Goal: Task Accomplishment & Management: Use online tool/utility

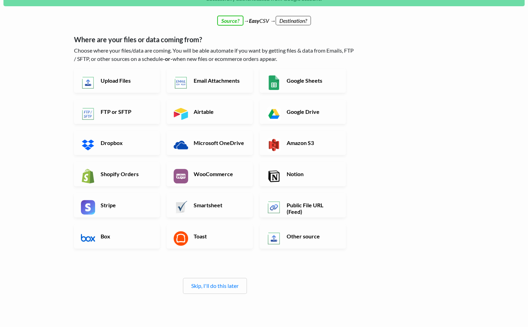
scroll to position [32, 0]
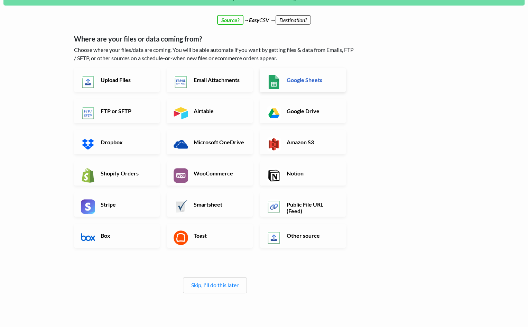
click at [287, 78] on h6 "Google Sheets" at bounding box center [312, 79] width 54 height 7
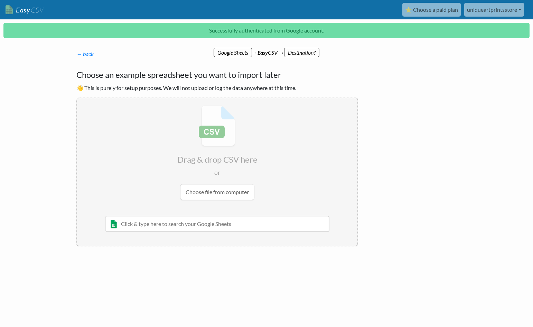
click at [207, 225] on input "text" at bounding box center [217, 224] width 224 height 16
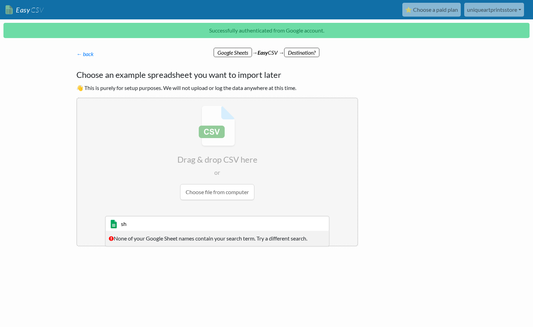
type input "s"
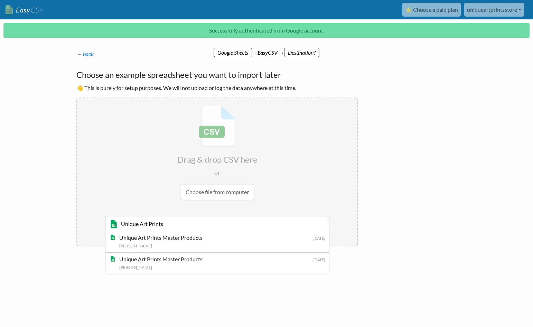
type input "Unique Art Prints"
click at [155, 243] on div "Elizabeth" at bounding box center [222, 245] width 206 height 7
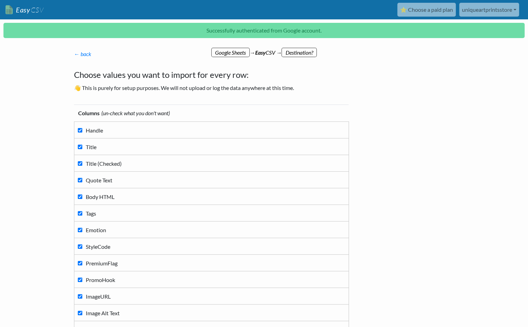
click at [78, 130] on input "Handle" at bounding box center [80, 130] width 4 height 4
checkbox input "false"
click at [80, 163] on input "Title (Checked)" at bounding box center [80, 163] width 4 height 4
checkbox input "true"
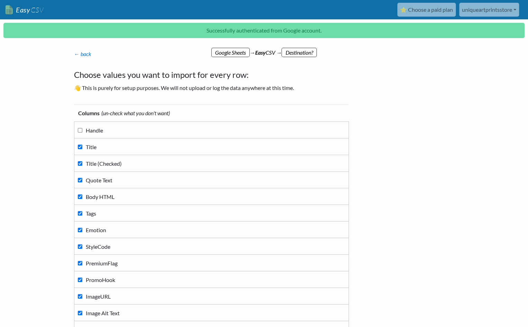
click at [79, 130] on input "Handle" at bounding box center [80, 130] width 4 height 4
checkbox input "true"
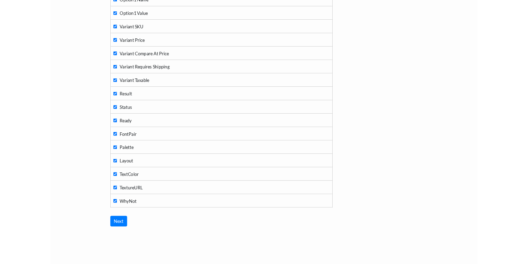
scroll to position [436, 0]
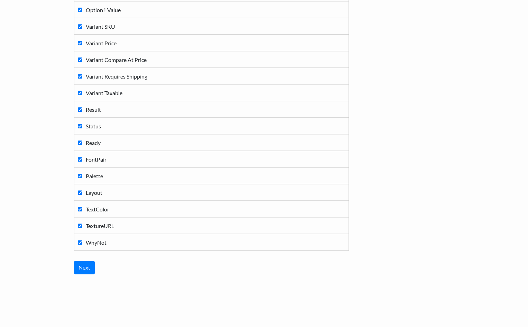
click at [80, 237] on label "WhyNot" at bounding box center [211, 241] width 267 height 9
click at [80, 240] on input "WhyNot" at bounding box center [80, 242] width 4 height 4
checkbox input "false"
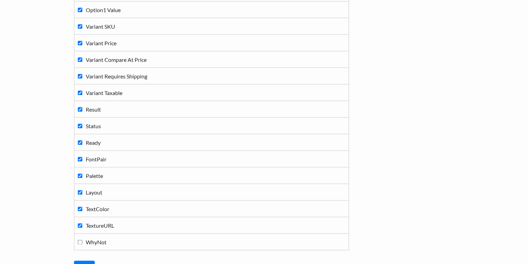
click at [79, 223] on input "TextureURL" at bounding box center [80, 225] width 4 height 4
checkbox input "false"
click at [80, 207] on input "TextColor" at bounding box center [80, 209] width 4 height 4
checkbox input "false"
click at [80, 190] on input "Layout" at bounding box center [80, 192] width 4 height 4
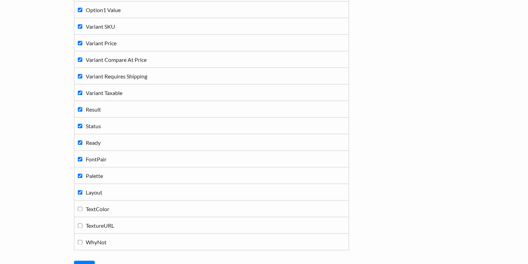
checkbox input "false"
click at [80, 174] on input "Palette" at bounding box center [80, 176] width 4 height 4
checkbox input "false"
click at [79, 160] on td "FontPair" at bounding box center [211, 159] width 275 height 17
click at [80, 157] on input "FontPair" at bounding box center [80, 159] width 4 height 4
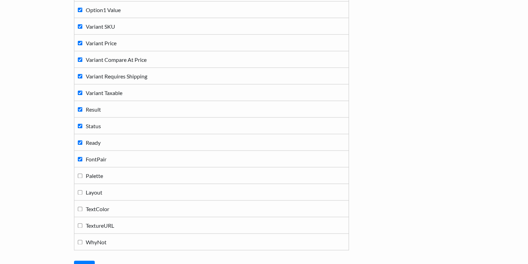
checkbox input "false"
click at [78, 140] on input "Ready" at bounding box center [80, 142] width 4 height 4
checkbox input "false"
click at [79, 107] on input "Result" at bounding box center [80, 109] width 4 height 4
checkbox input "false"
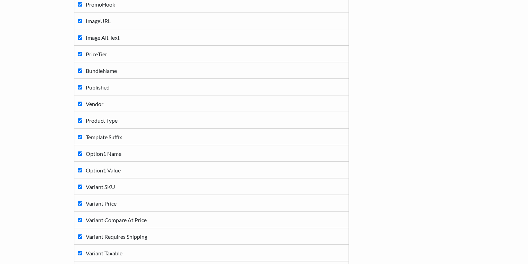
scroll to position [275, 0]
click at [80, 69] on input "BundleName" at bounding box center [80, 71] width 4 height 4
checkbox input "false"
click at [77, 53] on td "PriceTier" at bounding box center [211, 54] width 275 height 17
click at [80, 52] on input "PriceTier" at bounding box center [80, 54] width 4 height 4
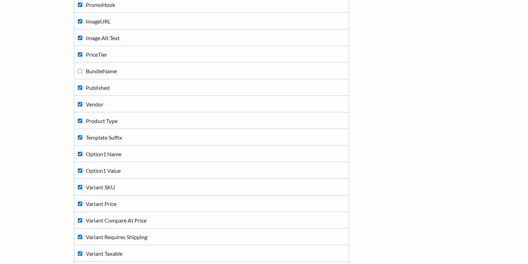
checkbox input "false"
click at [79, 5] on input "PromoHook" at bounding box center [80, 4] width 4 height 4
checkbox input "false"
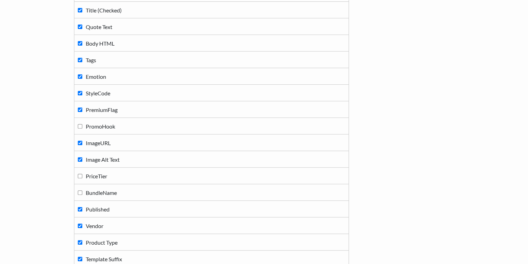
scroll to position [152, 0]
click at [80, 110] on input "PremiumFlag" at bounding box center [80, 111] width 4 height 4
checkbox input "false"
click at [79, 95] on input "StyleCode" at bounding box center [80, 94] width 4 height 4
checkbox input "false"
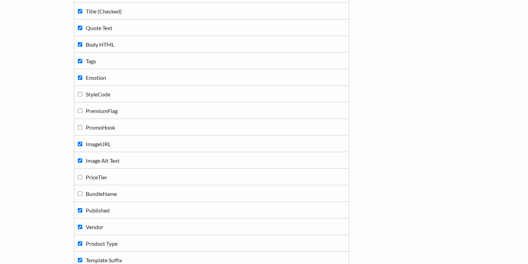
click at [80, 76] on input "Emotion" at bounding box center [80, 77] width 4 height 4
checkbox input "false"
click at [79, 26] on input "Quote Text" at bounding box center [80, 28] width 4 height 4
checkbox input "false"
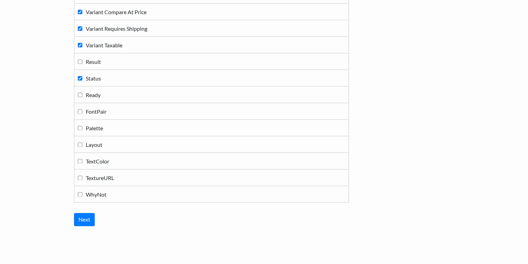
scroll to position [485, 0]
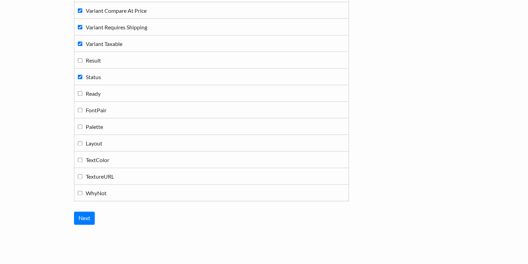
click at [80, 75] on input "Status" at bounding box center [80, 77] width 4 height 4
checkbox input "false"
click at [84, 215] on input "Next" at bounding box center [84, 218] width 21 height 13
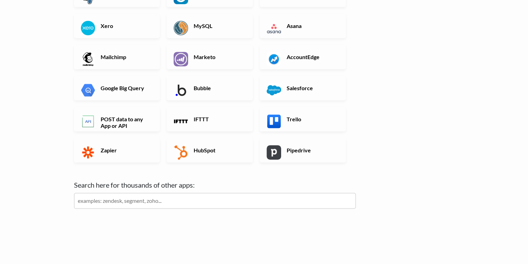
scroll to position [227, 0]
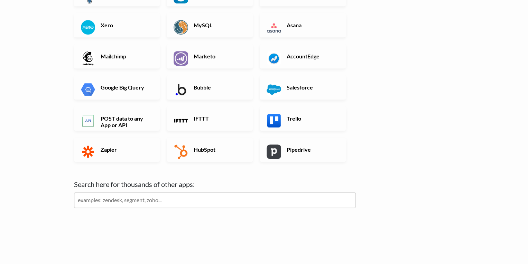
click at [125, 202] on input "text" at bounding box center [215, 200] width 282 height 16
drag, startPoint x: 125, startPoint y: 202, endPoint x: 106, endPoint y: 178, distance: 30.5
click at [106, 178] on div "Popular Destinations Email New CSV or XLSX File Google Sheets FTP or SFTP Airta…" at bounding box center [215, 43] width 282 height 344
type input "shopify"
click input "Next" at bounding box center [0, 0] width 0 height 0
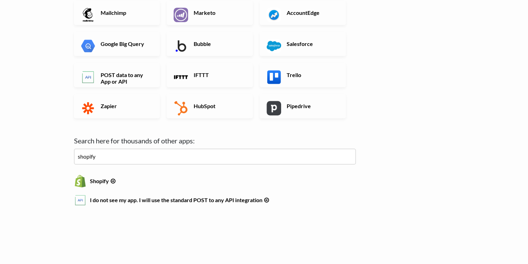
scroll to position [272, 0]
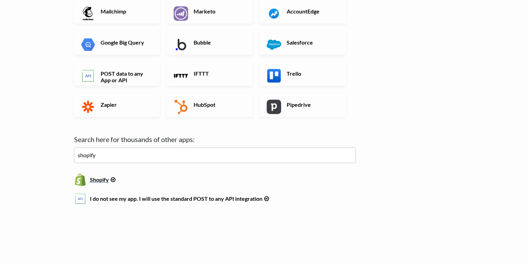
click at [104, 181] on h6 "Shopify" at bounding box center [215, 178] width 282 height 9
